Goal: Information Seeking & Learning: Learn about a topic

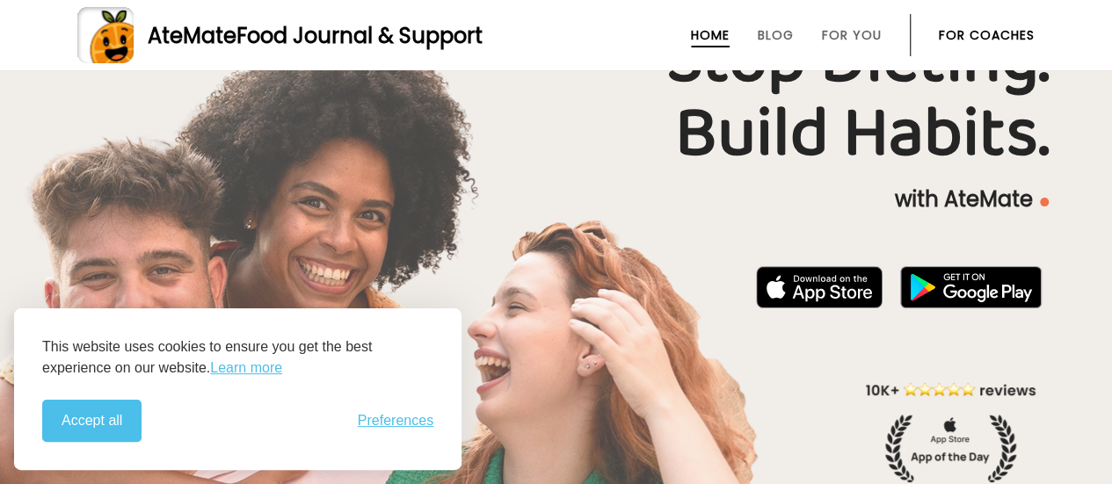
scroll to position [99, 0]
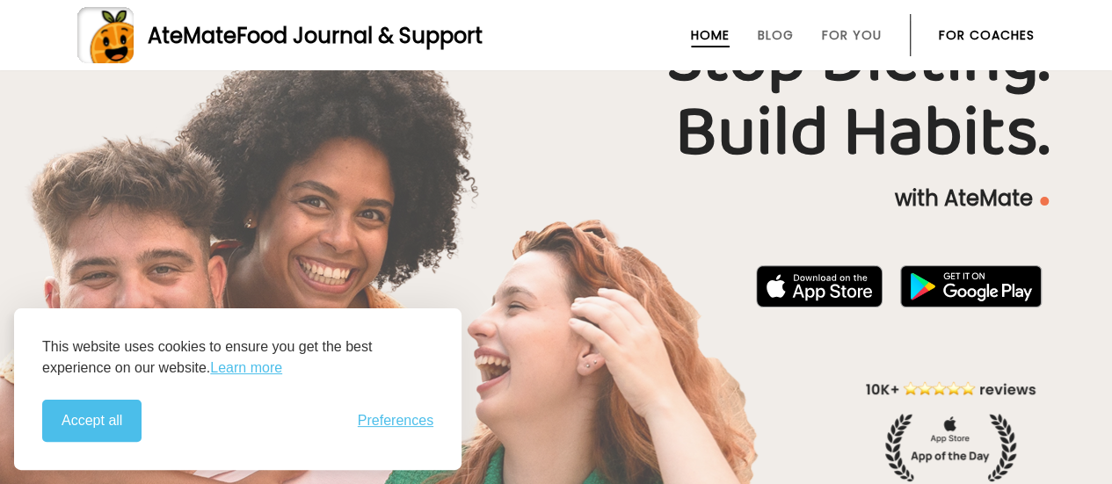
click at [476, 236] on div "Stop Dieting. Build Habits. with AteMate" at bounding box center [556, 252] width 1112 height 459
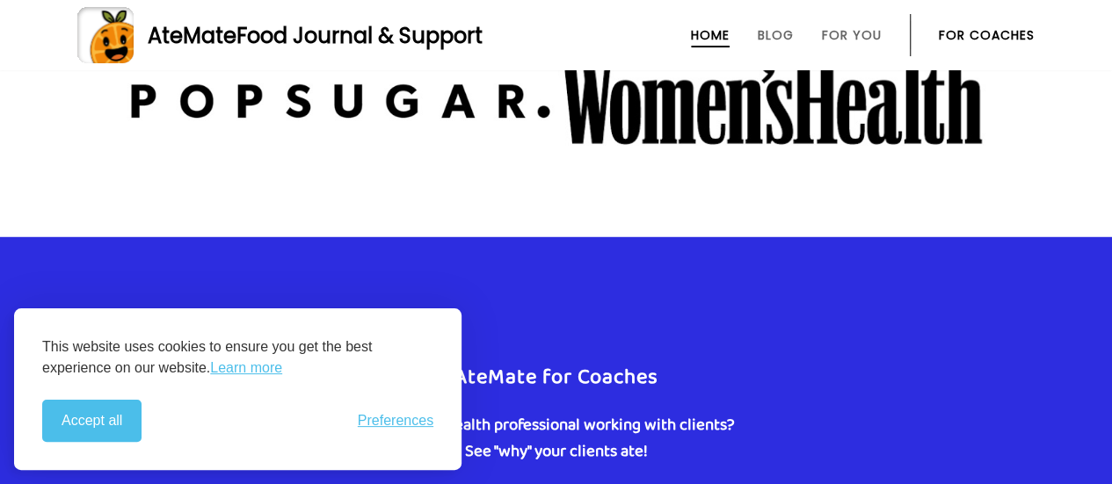
scroll to position [2390, 0]
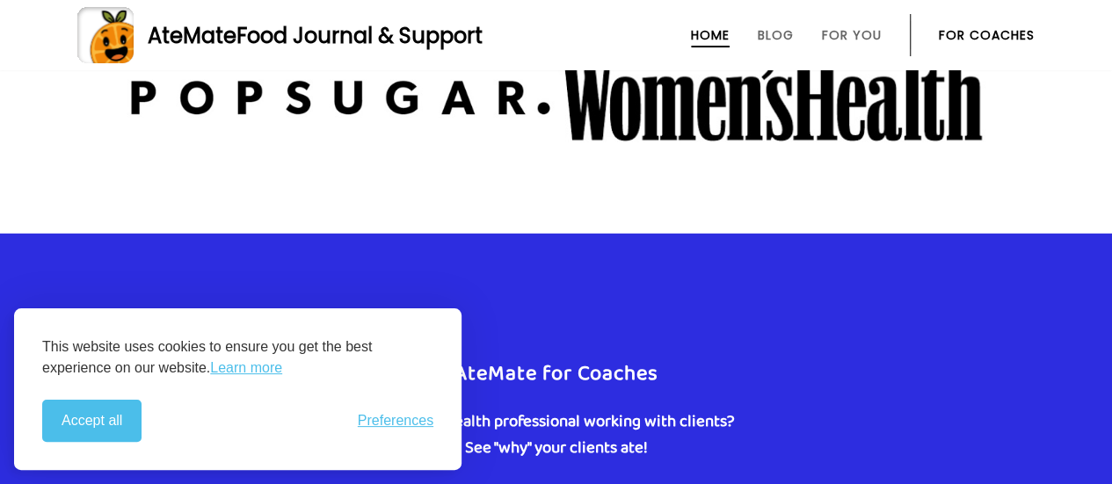
click at [800, 38] on ul "Home Blog For You For Coaches" at bounding box center [838, 35] width 393 height 42
click at [780, 37] on link "Blog" at bounding box center [776, 35] width 36 height 14
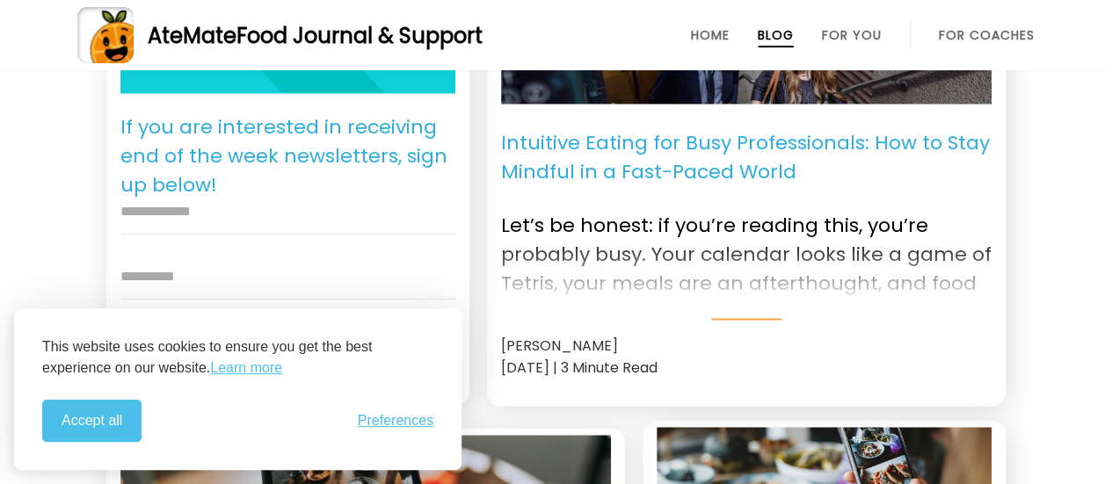
scroll to position [1362, 0]
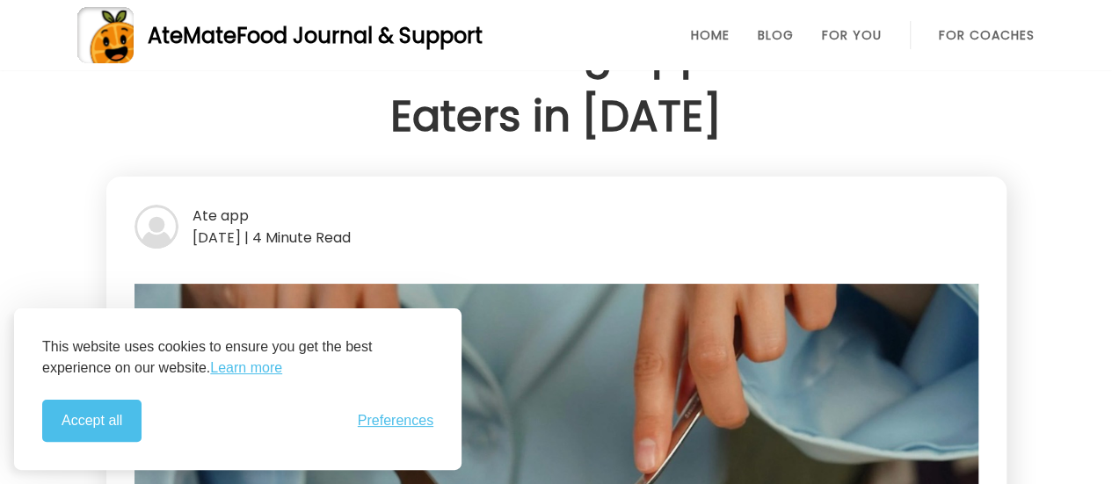
scroll to position [88, 0]
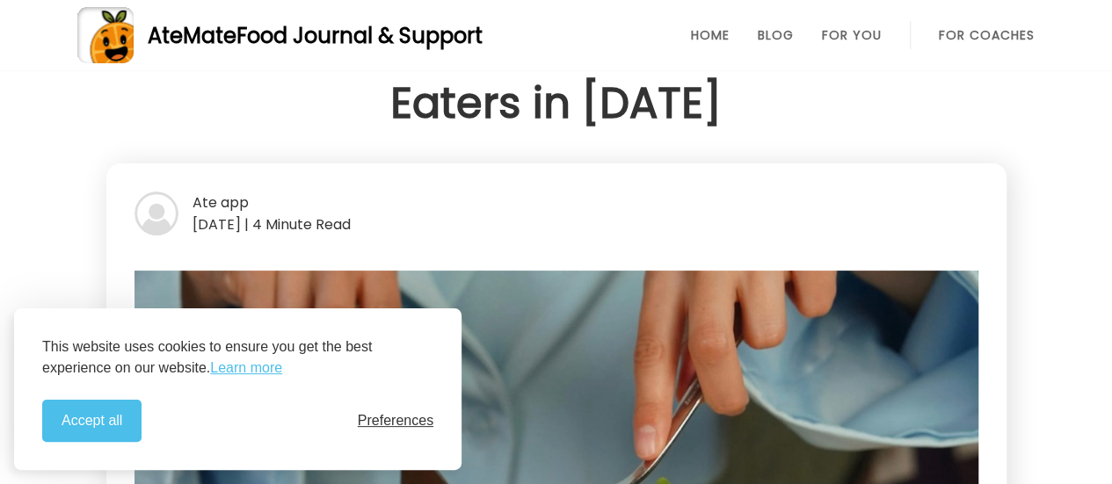
click at [368, 424] on span "Preferences" at bounding box center [396, 421] width 76 height 16
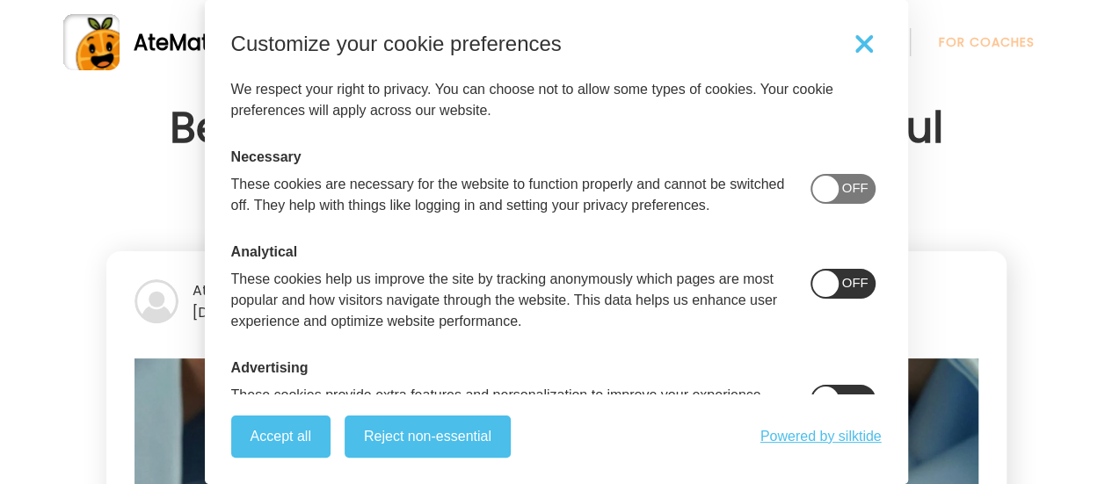
scroll to position [0, 0]
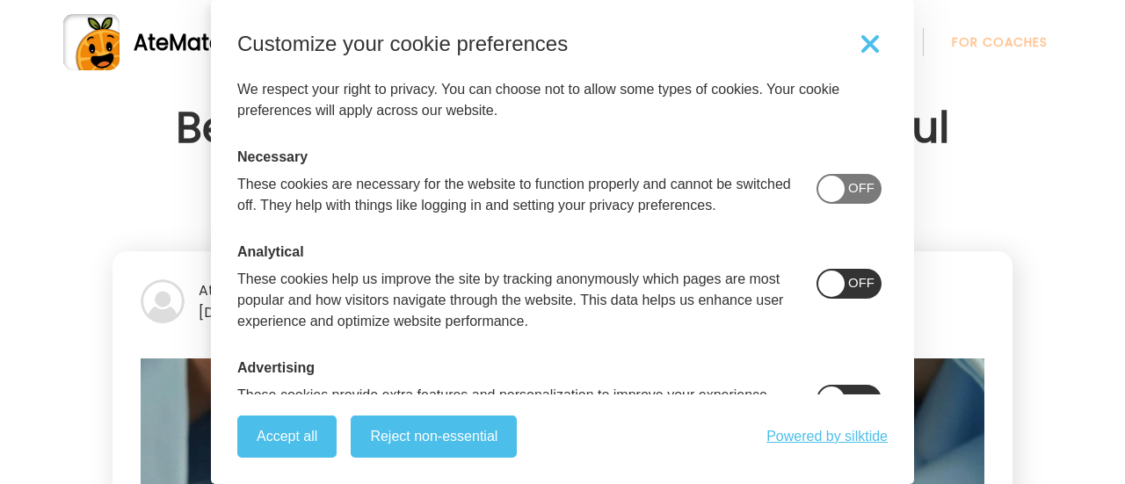
click at [845, 293] on span at bounding box center [831, 284] width 26 height 26
click at [845, 198] on span at bounding box center [831, 189] width 26 height 26
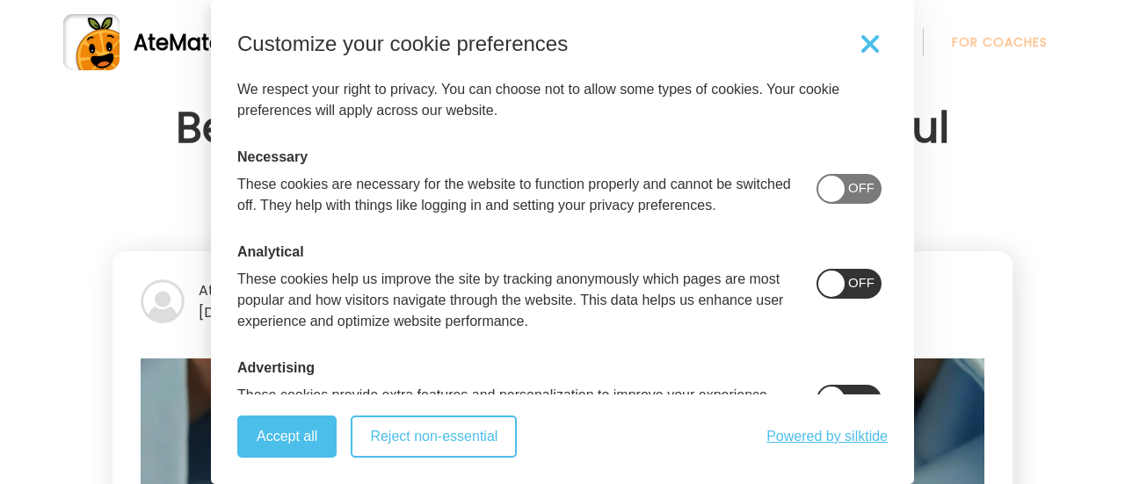
click at [443, 440] on button "Reject non-essential" at bounding box center [434, 437] width 166 height 42
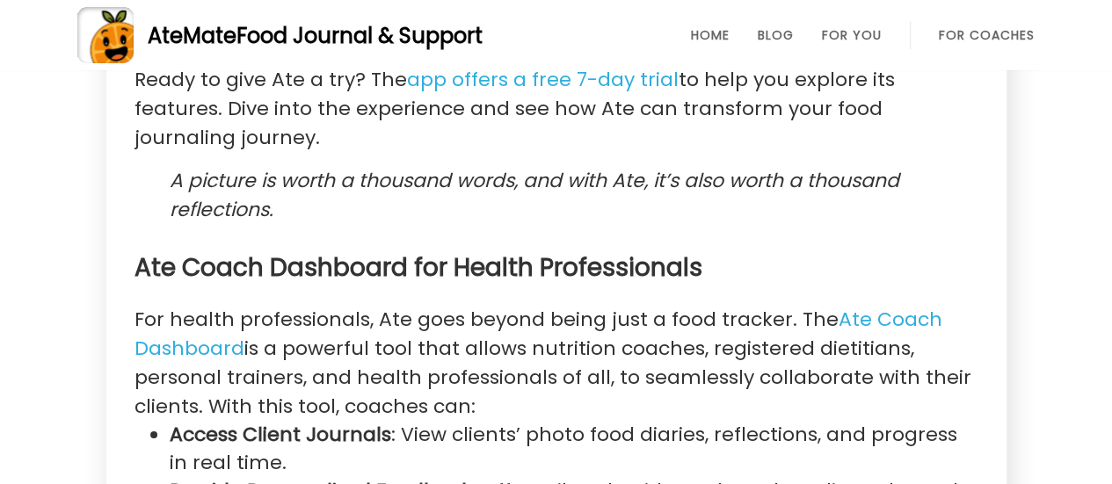
scroll to position [3060, 0]
